Goal: Find specific page/section: Find specific page/section

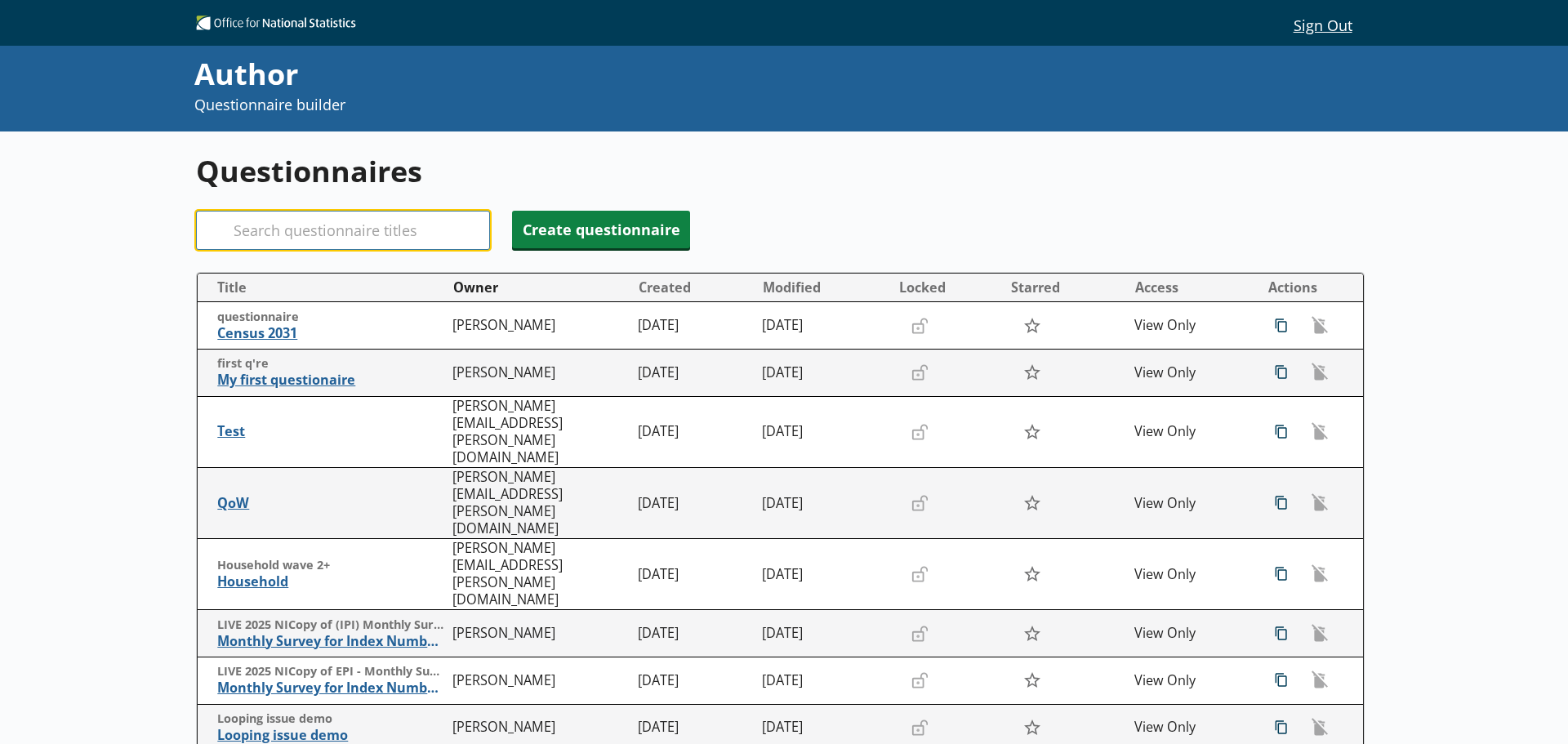
click at [331, 227] on input "Search" at bounding box center [343, 230] width 294 height 40
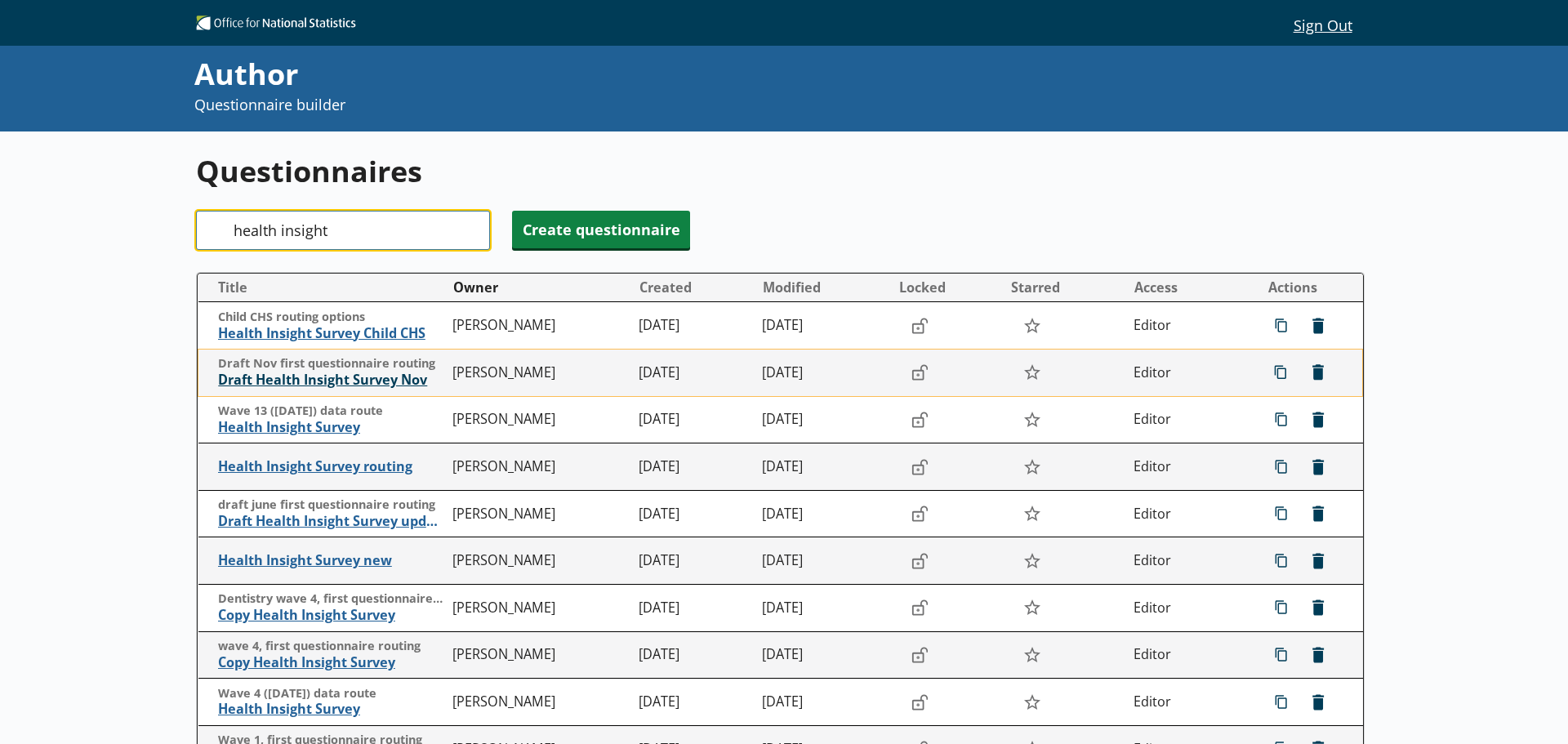
type input "health insight"
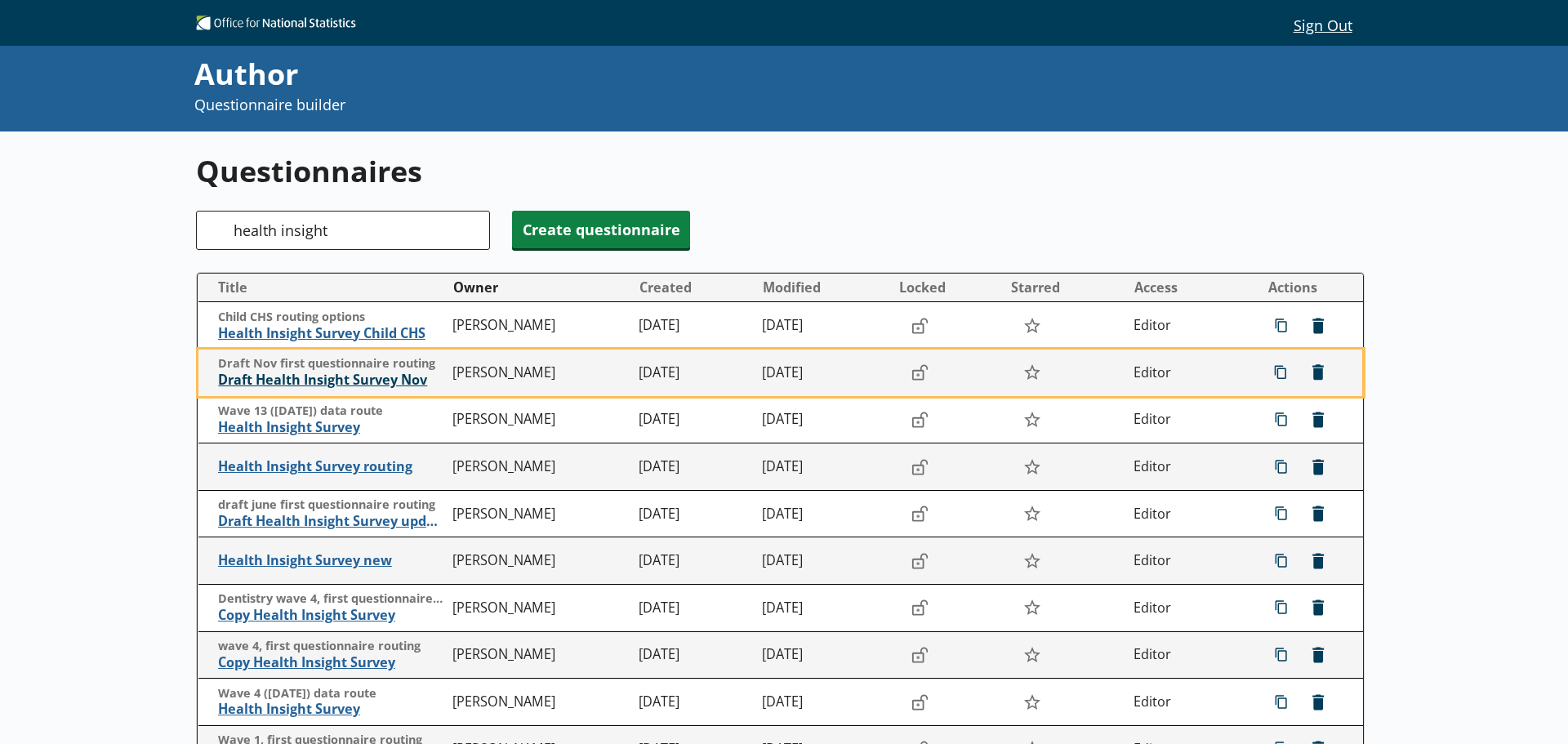
click at [351, 378] on span "Draft Health Insight Survey Nov" at bounding box center [332, 380] width 227 height 17
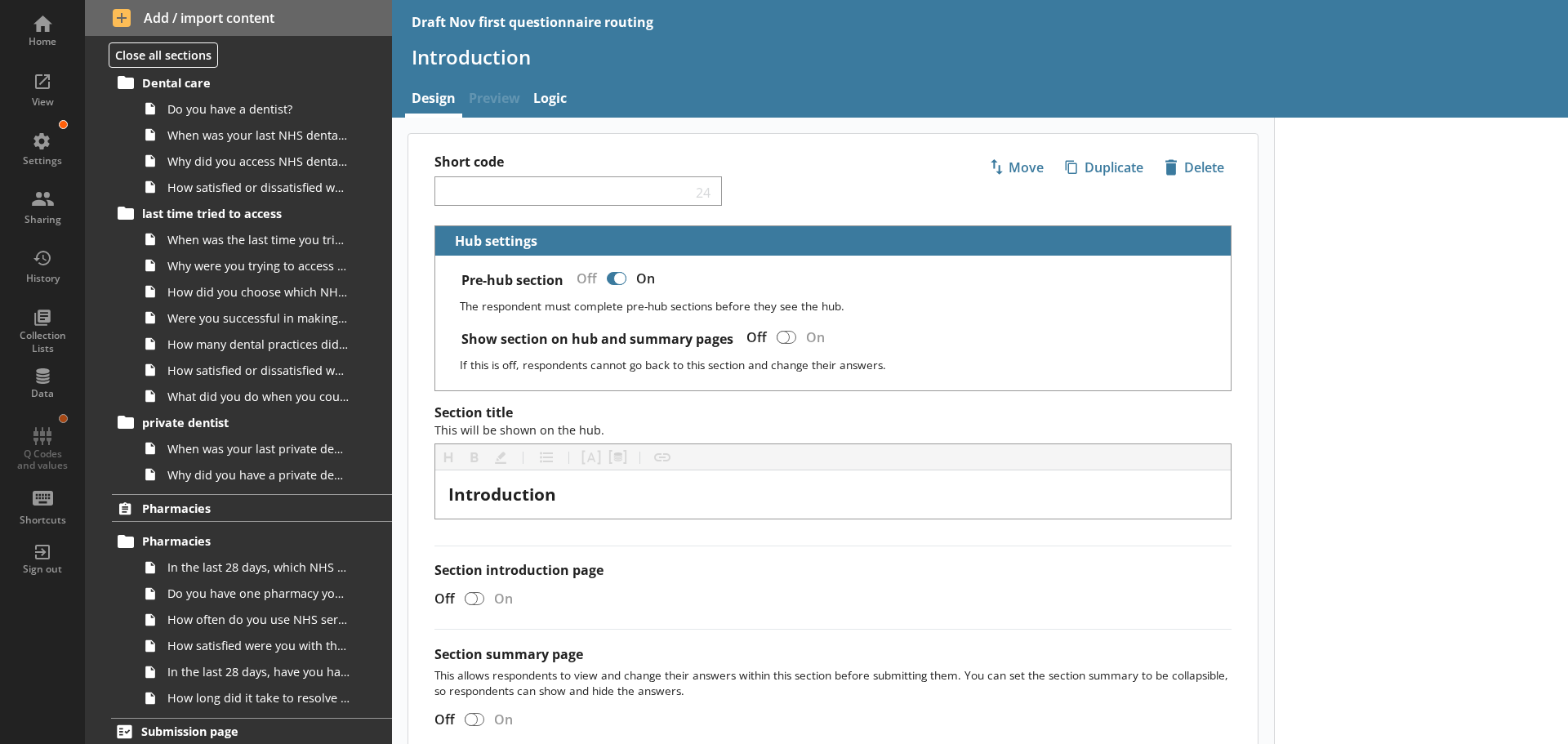
scroll to position [2049, 0]
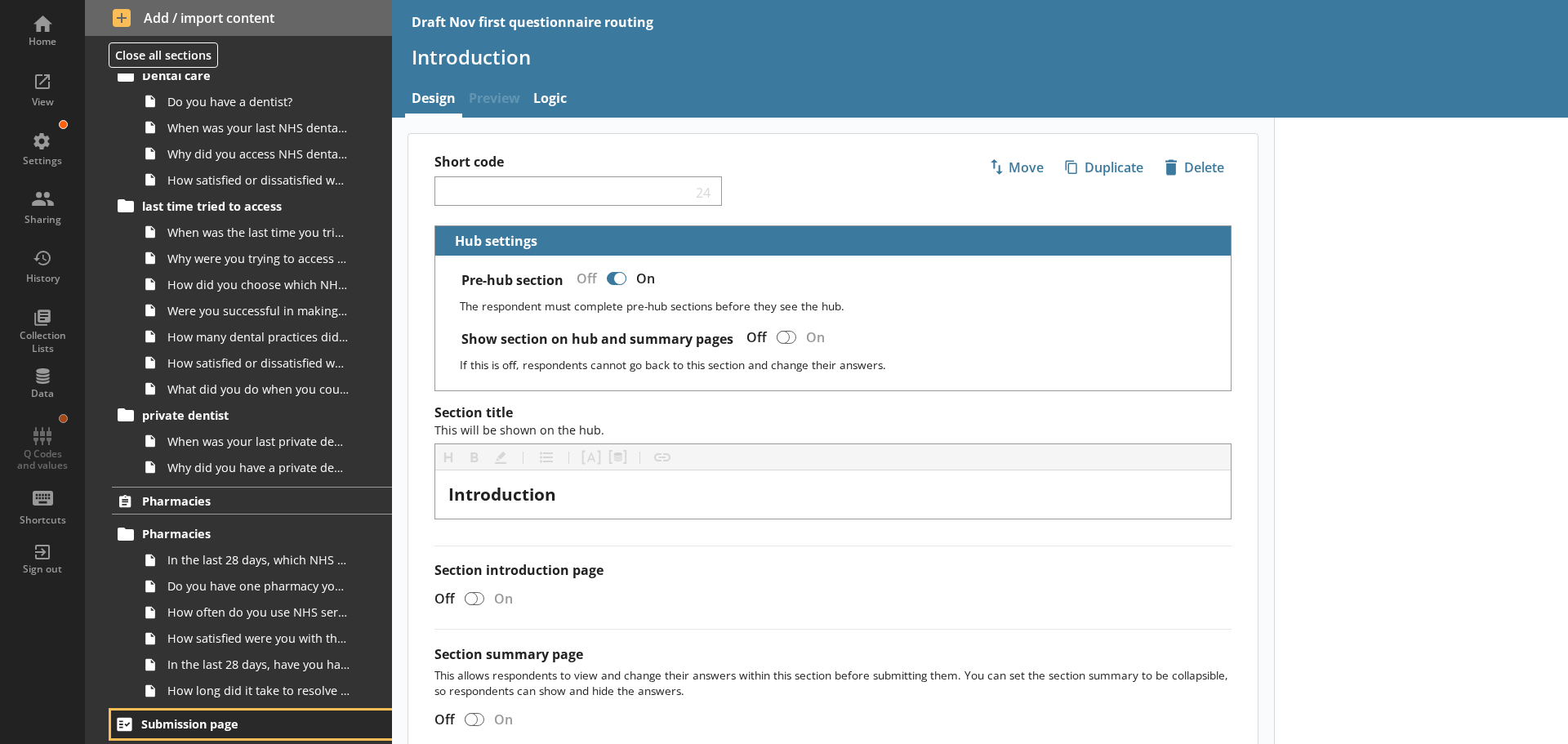
click at [214, 719] on span "Submission page" at bounding box center [243, 723] width 202 height 15
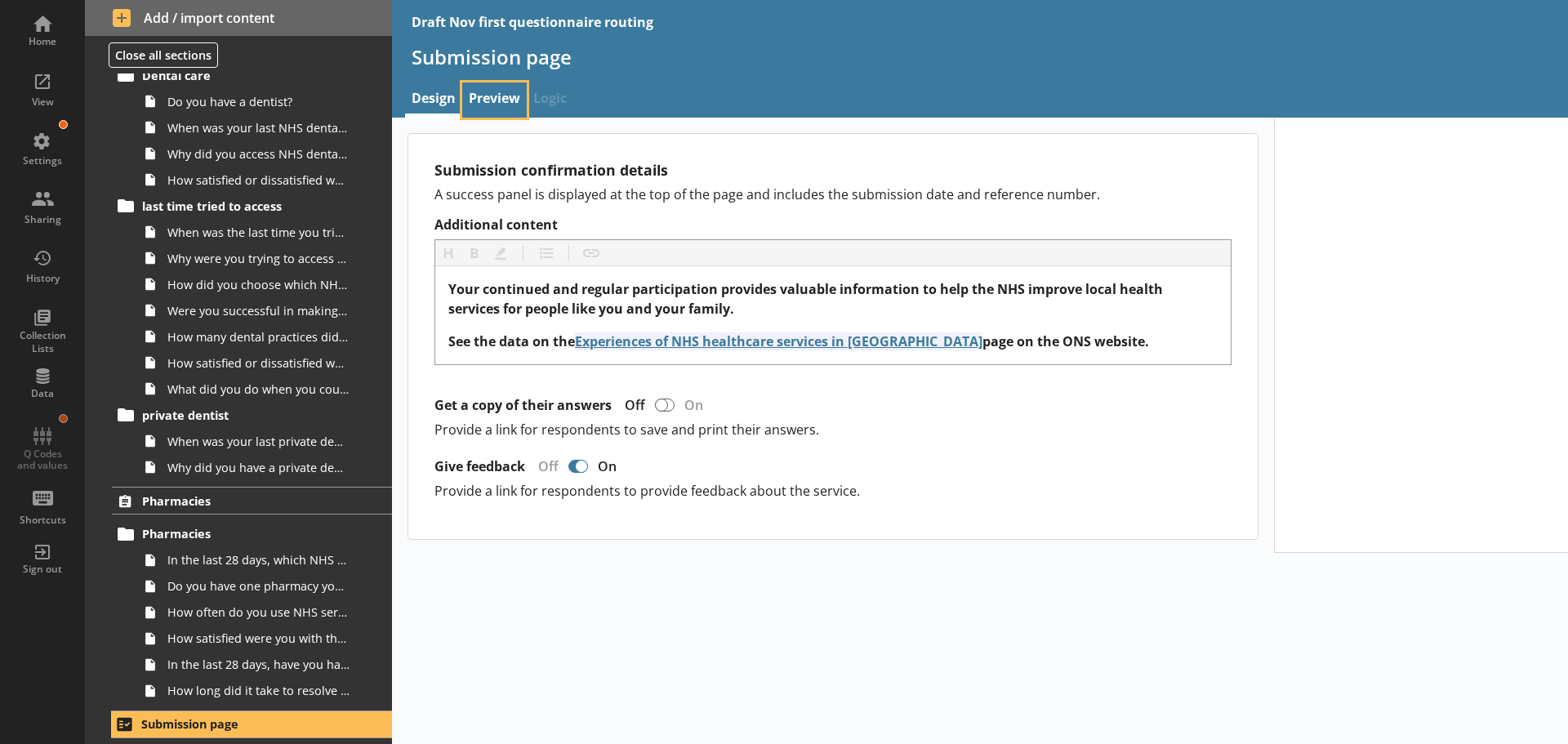
click at [496, 88] on link "Preview" at bounding box center [494, 99] width 64 height 35
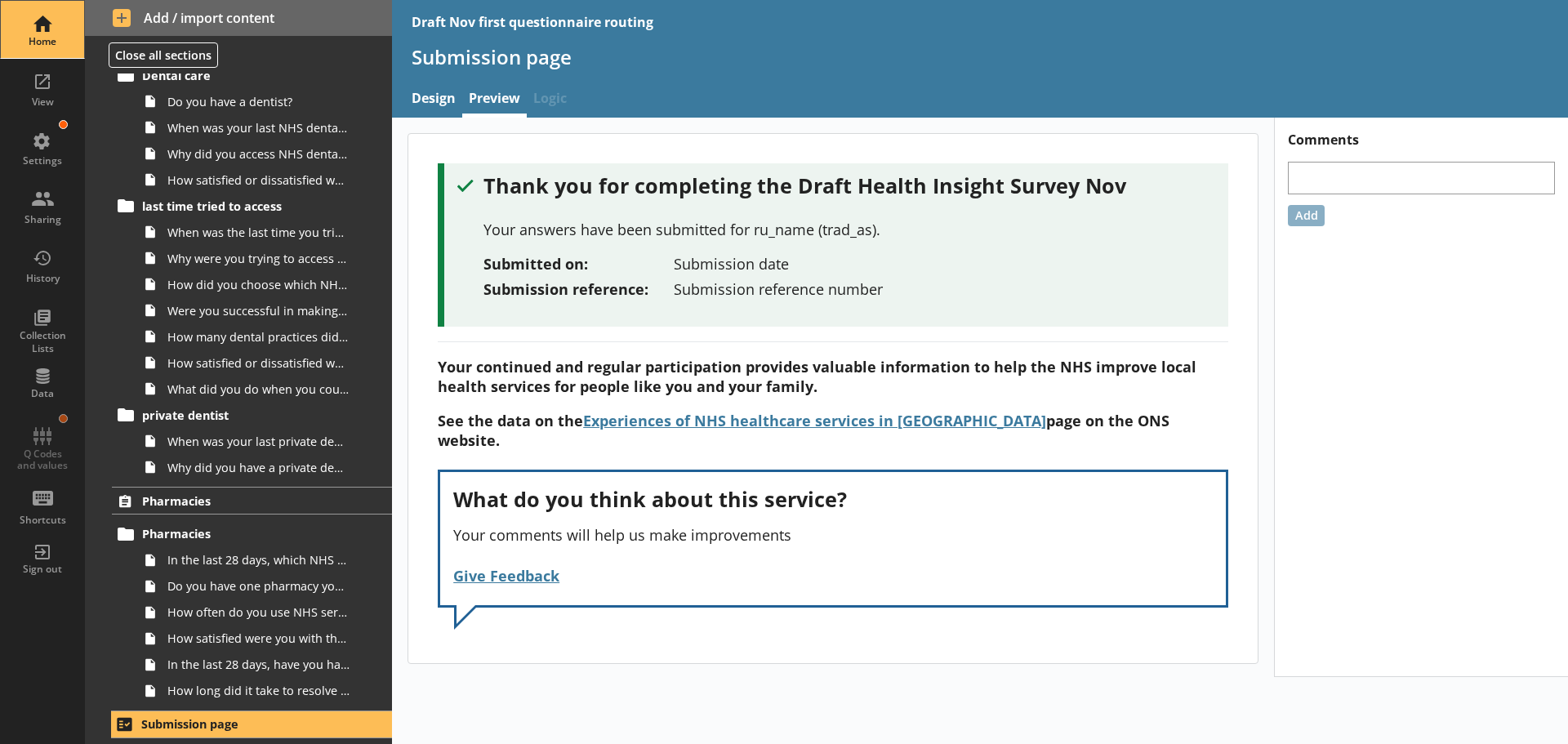
click at [43, 18] on div "Home" at bounding box center [43, 29] width 58 height 58
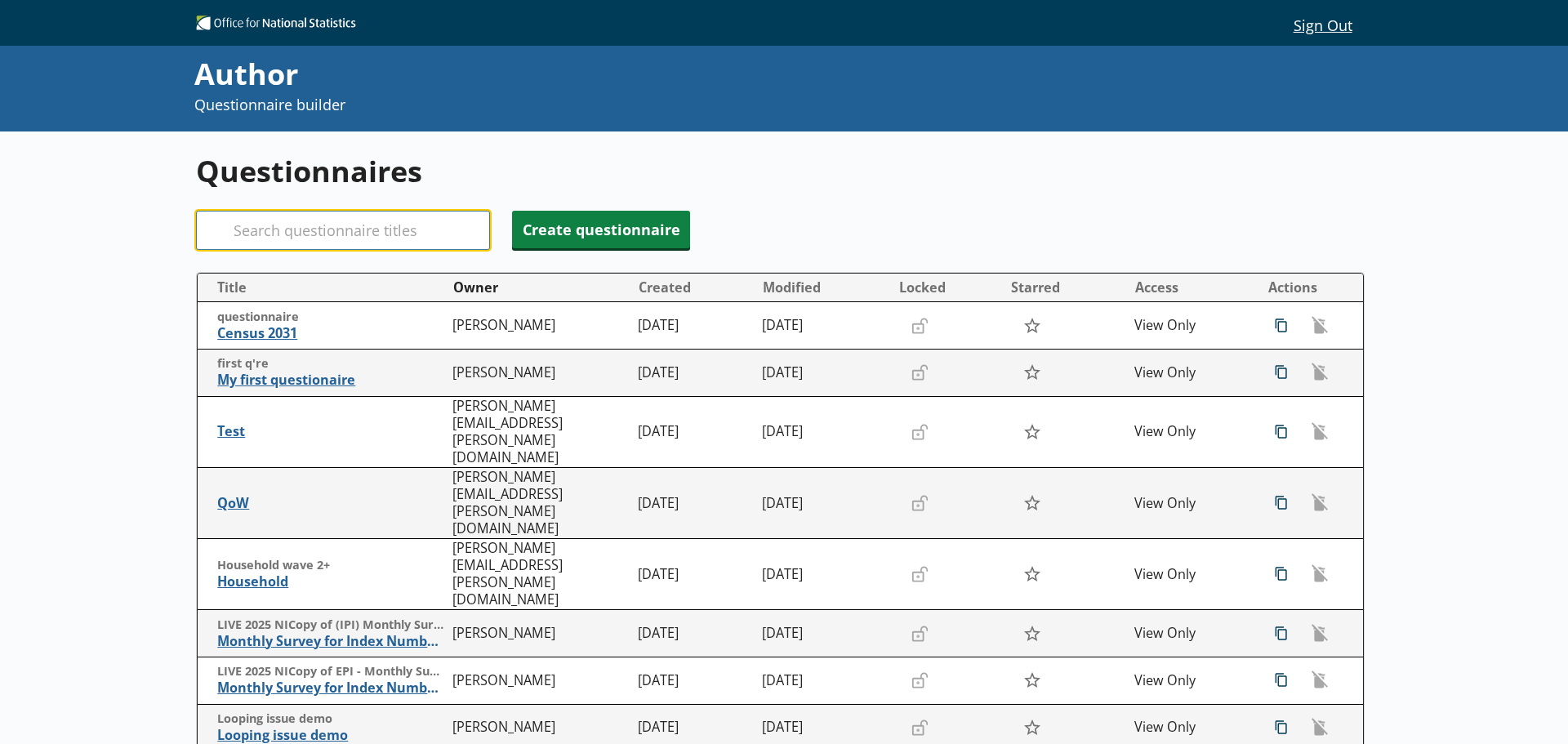
click at [312, 241] on input "Search" at bounding box center [343, 230] width 294 height 40
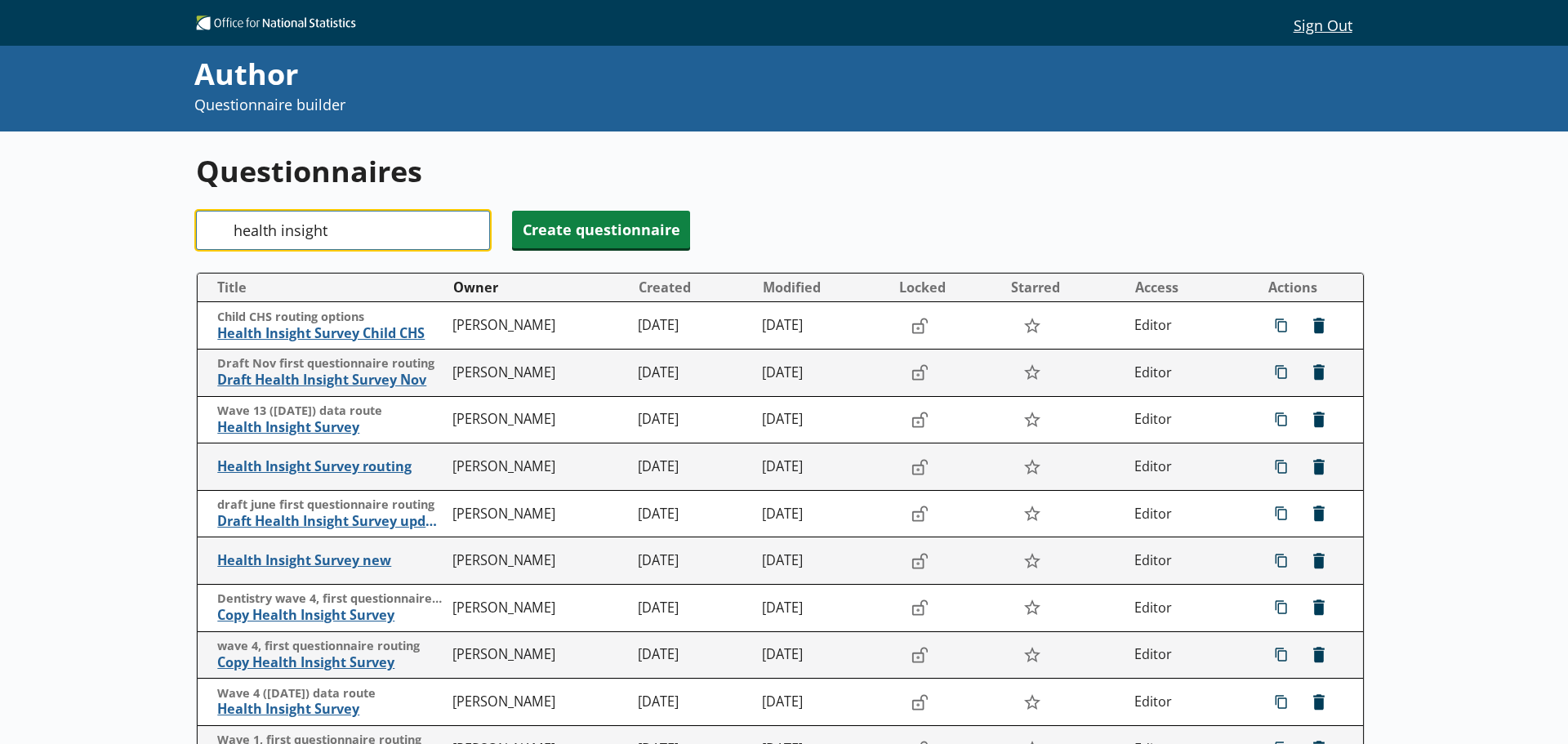
type input "health insight"
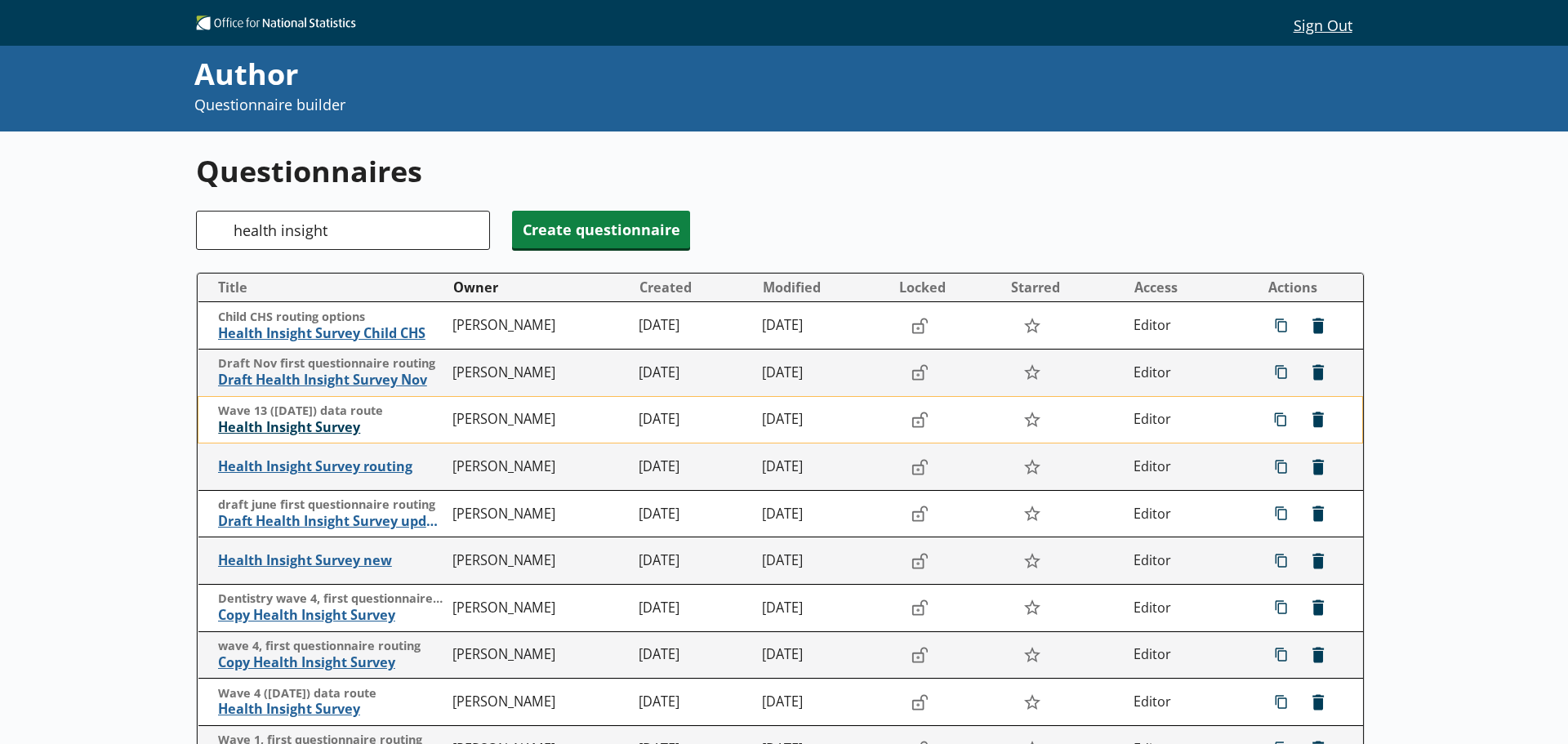
click at [299, 426] on span "Health Insight Survey" at bounding box center [332, 428] width 227 height 17
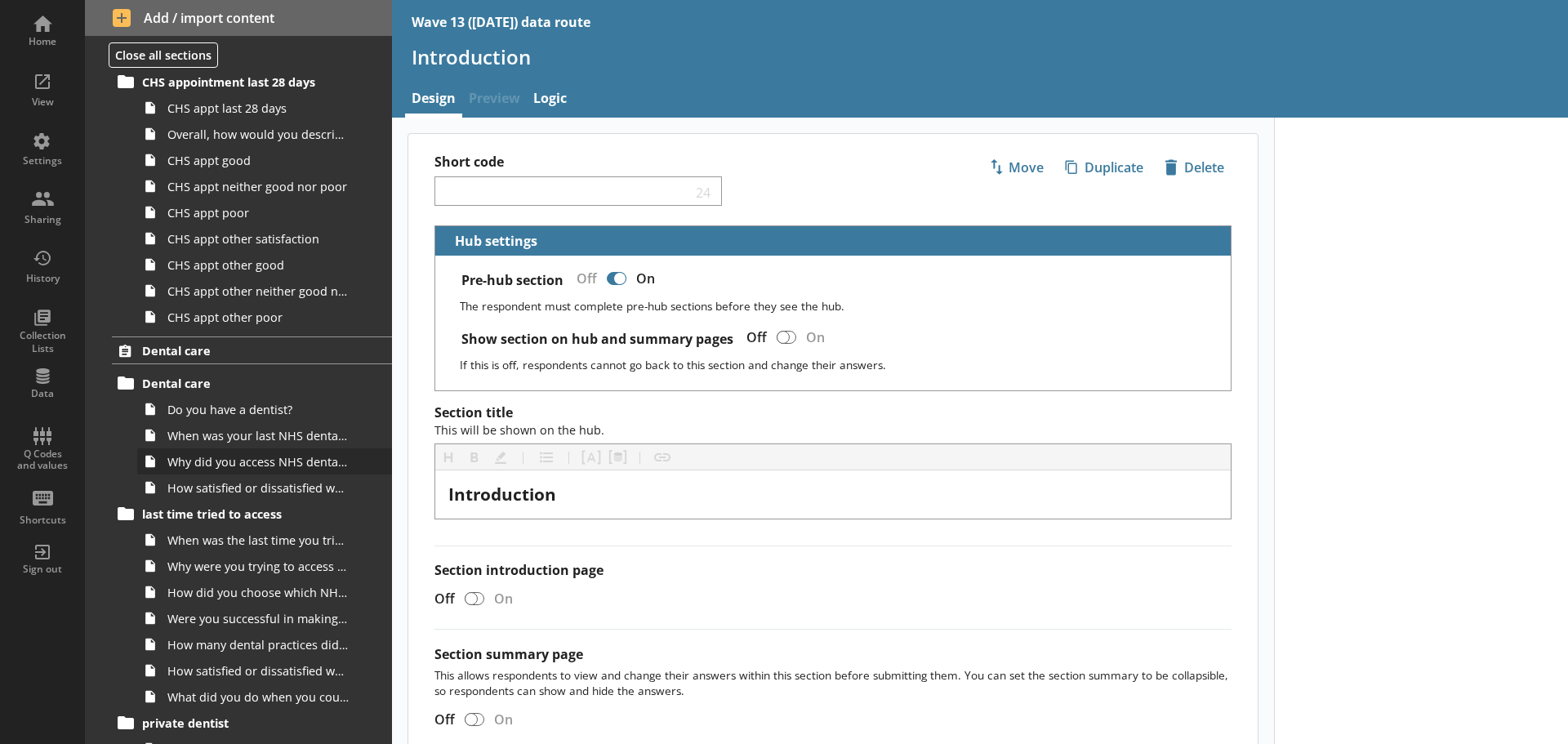
scroll to position [2022, 0]
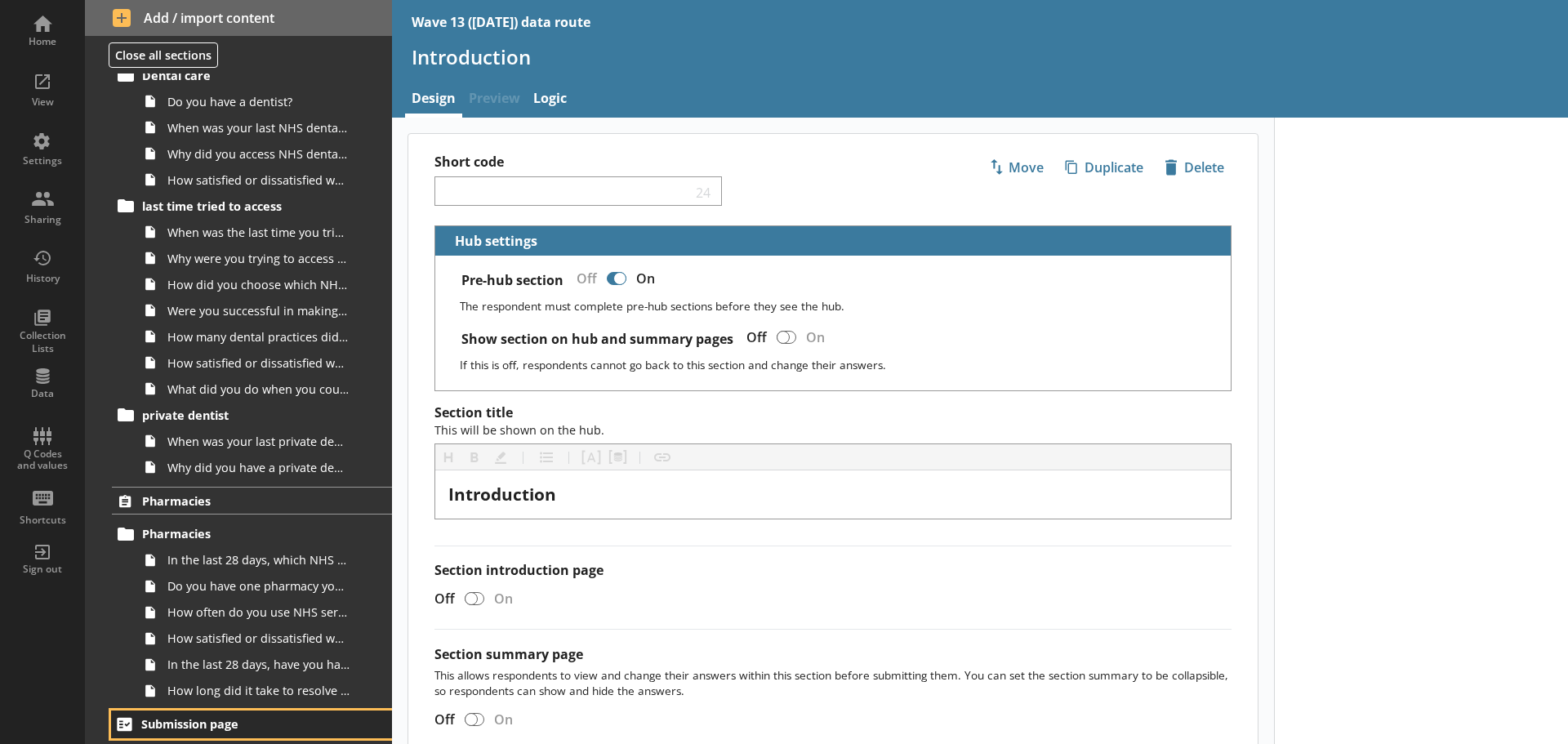
click at [225, 718] on span "Submission page" at bounding box center [243, 723] width 202 height 15
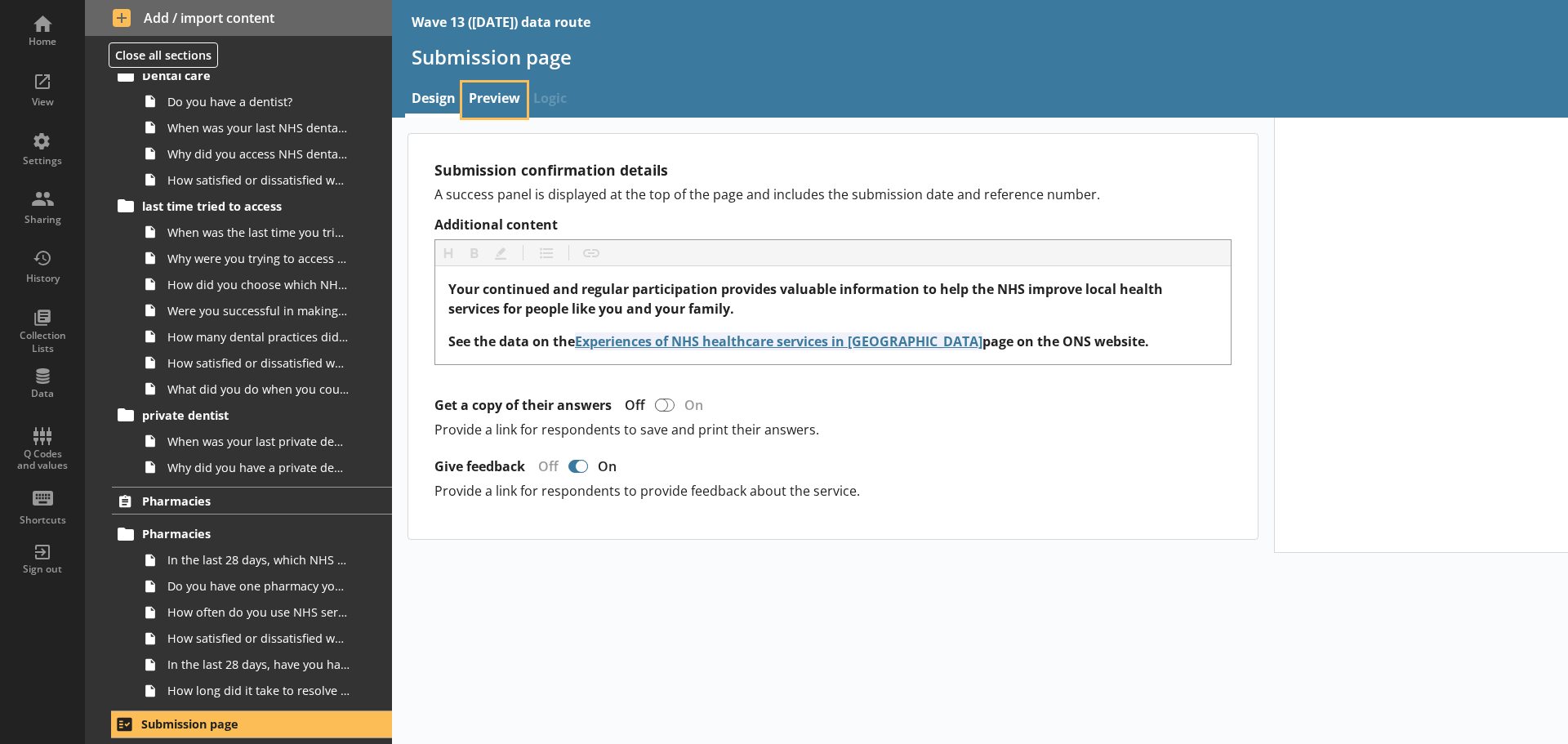
click at [493, 95] on link "Preview" at bounding box center [494, 99] width 64 height 35
